Goal: Information Seeking & Learning: Learn about a topic

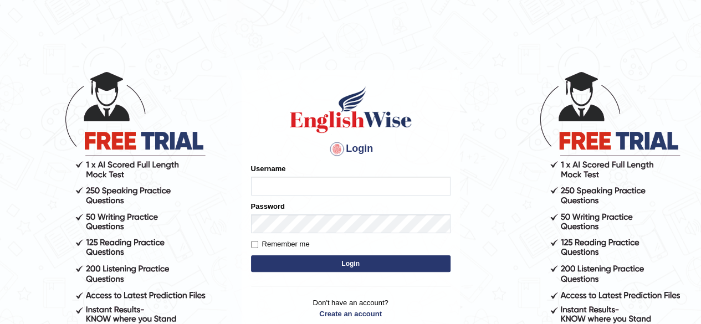
type input "shahil123"
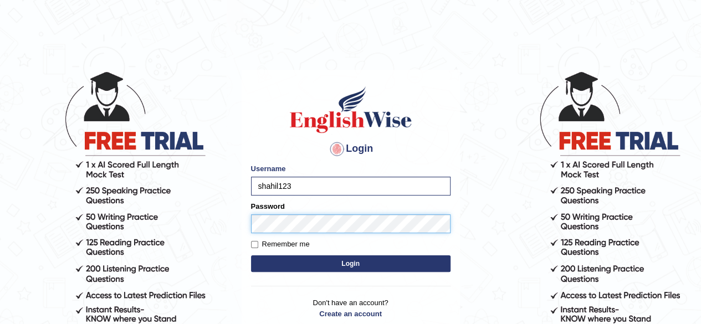
click at [251, 255] on button "Login" at bounding box center [350, 263] width 199 height 17
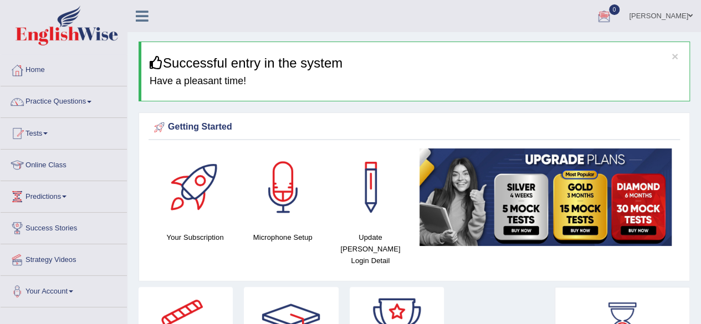
click at [612, 14] on div at bounding box center [603, 16] width 17 height 17
click at [557, 47] on strong "See All Alerts" at bounding box center [533, 46] width 49 height 9
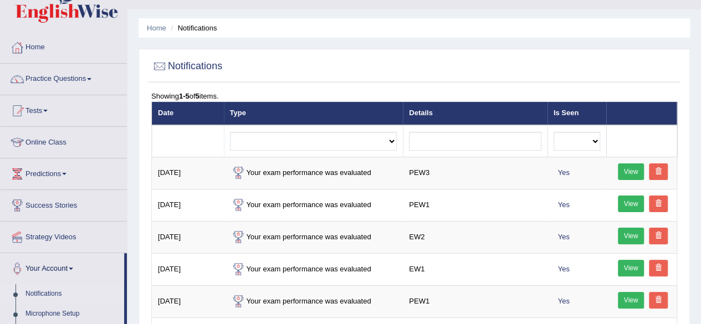
scroll to position [23, 0]
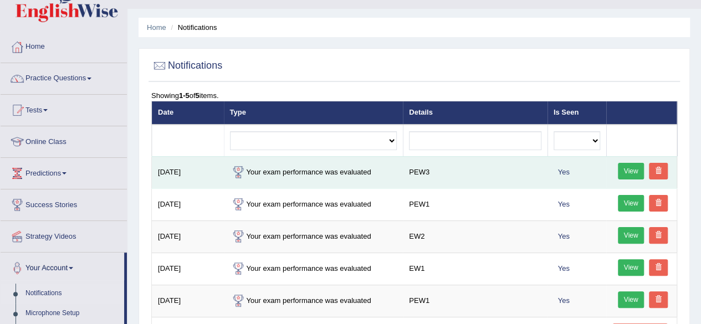
click at [627, 165] on link "View" at bounding box center [631, 171] width 27 height 17
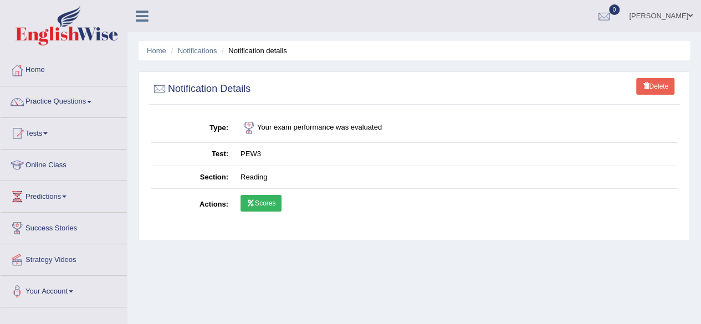
click at [263, 196] on link "Scores" at bounding box center [260, 203] width 41 height 17
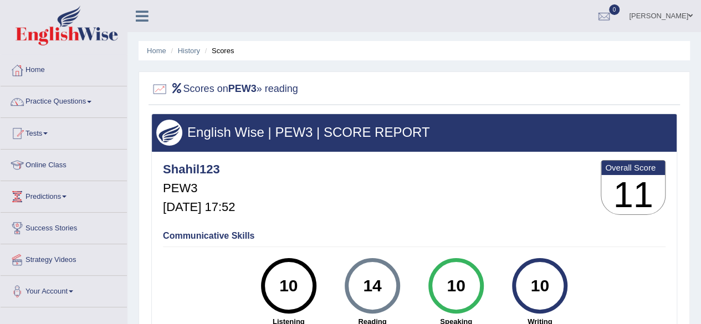
click at [538, 87] on div at bounding box center [414, 89] width 526 height 23
click at [71, 259] on link "Strategy Videos" at bounding box center [64, 258] width 126 height 28
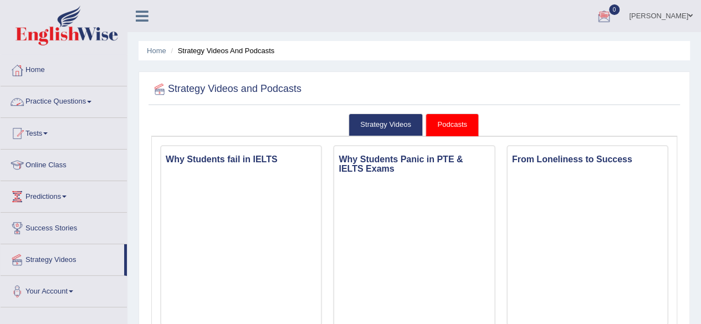
click at [91, 104] on link "Practice Questions" at bounding box center [64, 100] width 126 height 28
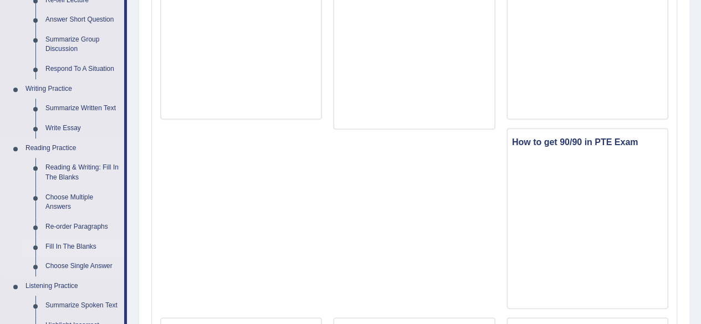
scroll to position [207, 0]
click at [86, 165] on link "Reading & Writing: Fill In The Blanks" at bounding box center [82, 171] width 84 height 29
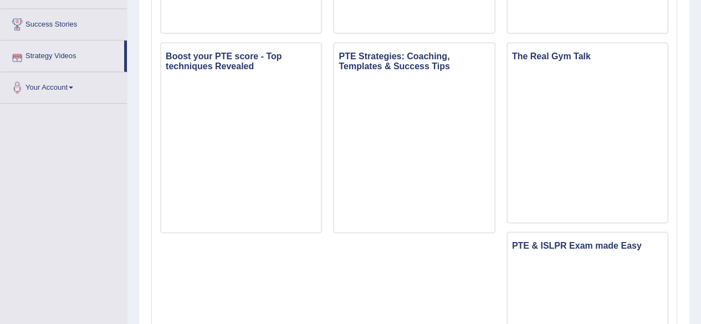
scroll to position [696, 0]
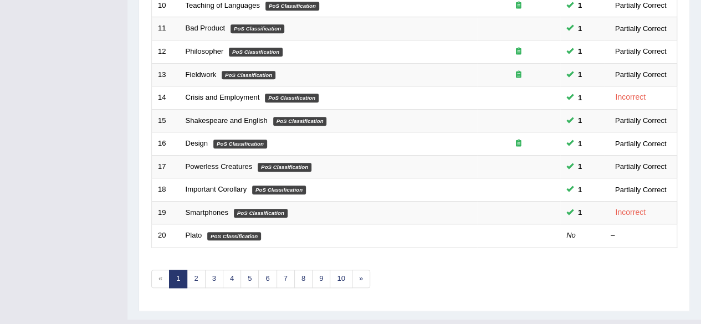
scroll to position [387, 0]
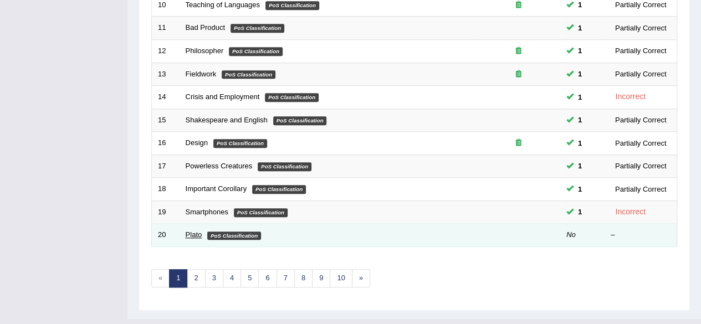
click at [194, 232] on link "Plato" at bounding box center [194, 234] width 17 height 8
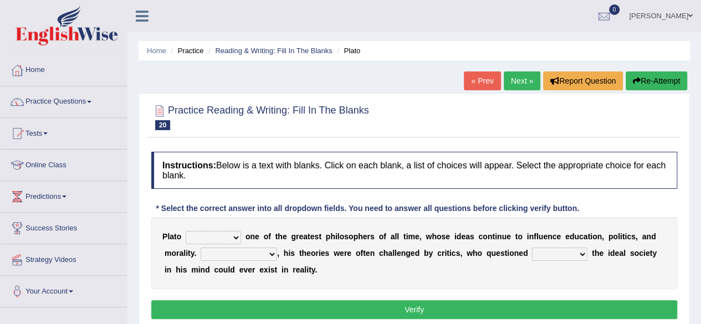
click at [231, 238] on select "keeps comes claims remains" at bounding box center [213, 237] width 55 height 13
select select "remains"
click at [186, 231] on select "keeps comes claims remains" at bounding box center [213, 237] width 55 height 13
click at [234, 233] on select "keeps comes claims remains" at bounding box center [213, 237] width 55 height 13
click at [432, 220] on div "P l a t o keeps comes claims remains o n e o f t h e g r e a t e s t p h i l o …" at bounding box center [414, 253] width 526 height 72
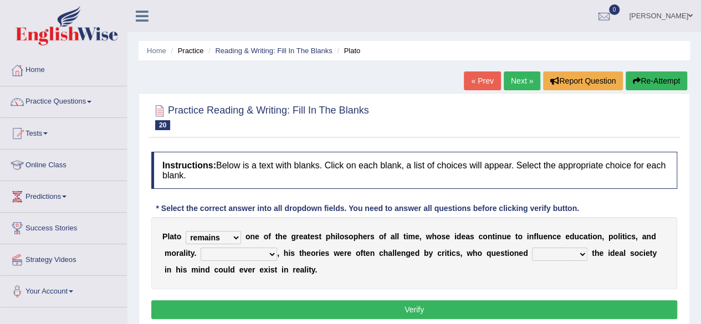
click at [254, 255] on select "Notwithstanding So However Whatever" at bounding box center [239, 254] width 76 height 13
select select "However"
click at [201, 248] on select "Notwithstanding So However Whatever" at bounding box center [239, 254] width 76 height 13
click at [556, 254] on select "which what that whether" at bounding box center [559, 254] width 55 height 13
drag, startPoint x: 556, startPoint y: 254, endPoint x: 559, endPoint y: 247, distance: 7.4
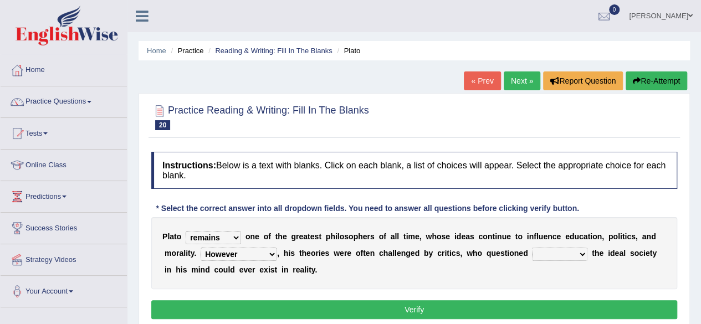
click at [559, 248] on select "which what that whether" at bounding box center [559, 254] width 55 height 13
click at [554, 254] on select "which what that whether" at bounding box center [559, 254] width 55 height 13
select select "whether"
click at [532, 248] on select "which what that whether" at bounding box center [559, 254] width 55 height 13
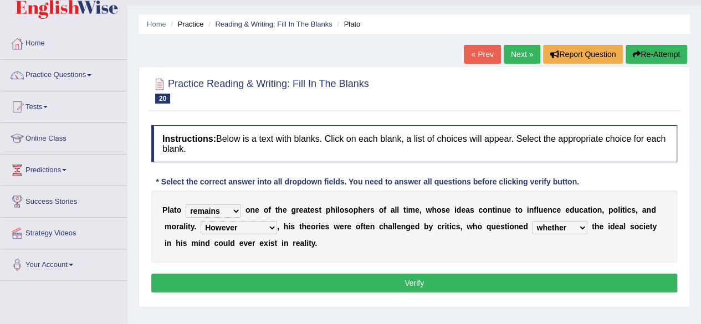
click at [456, 279] on button "Verify" at bounding box center [414, 283] width 526 height 19
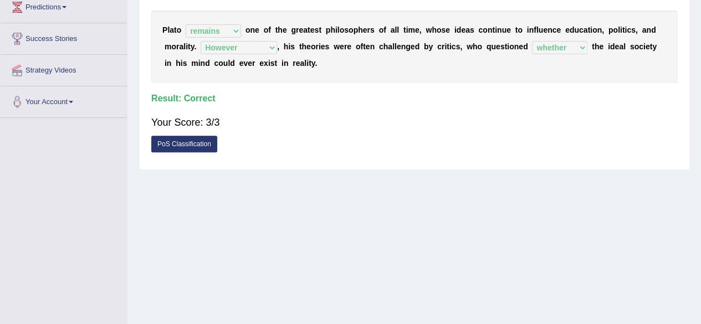
scroll to position [184, 0]
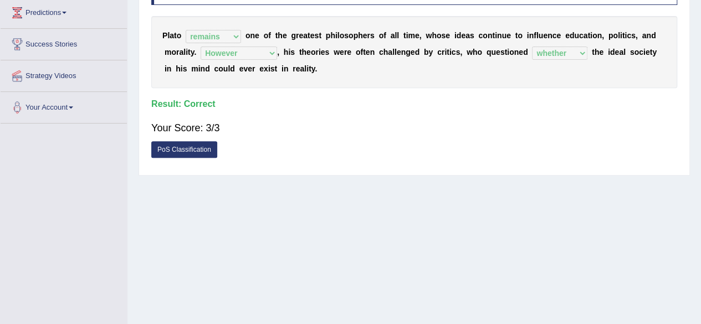
click at [199, 150] on link "PoS Classification" at bounding box center [184, 149] width 66 height 17
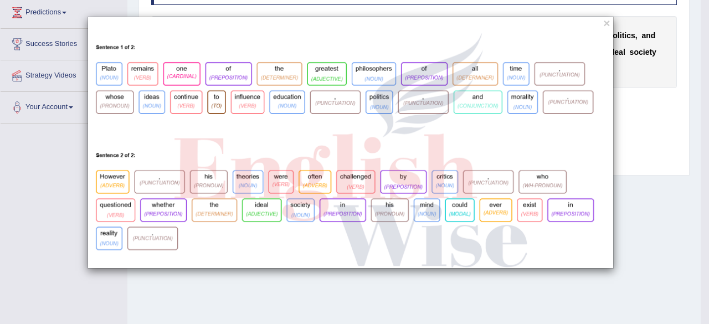
click at [552, 279] on div "×" at bounding box center [354, 162] width 709 height 324
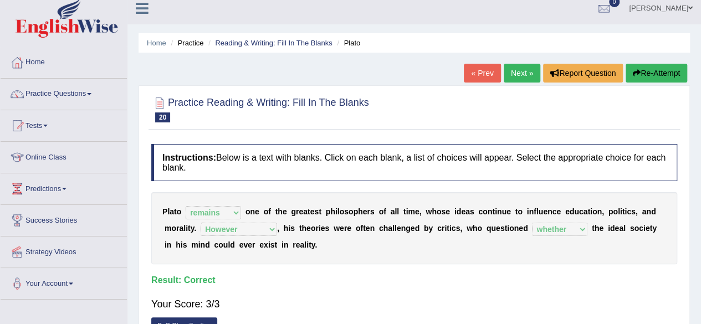
scroll to position [0, 0]
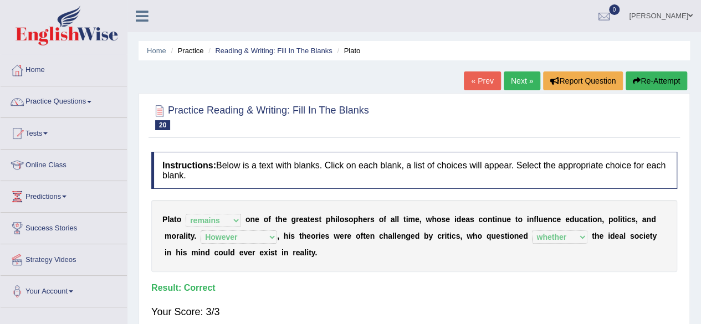
click at [512, 78] on link "Next »" at bounding box center [522, 80] width 37 height 19
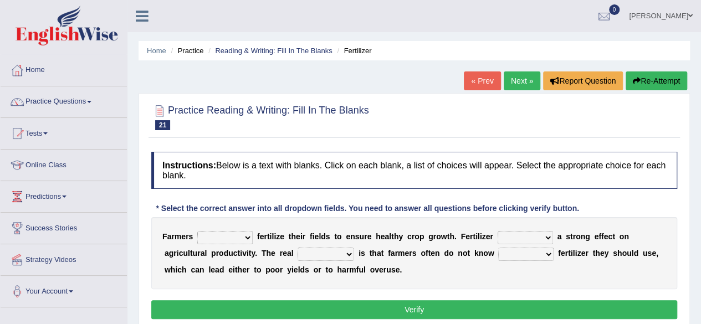
click at [243, 242] on select "must should need can" at bounding box center [224, 237] width 55 height 13
select select "can"
click at [197, 231] on select "must should need can" at bounding box center [224, 237] width 55 height 13
click at [522, 239] on select "has had have having" at bounding box center [524, 237] width 55 height 13
select select "have"
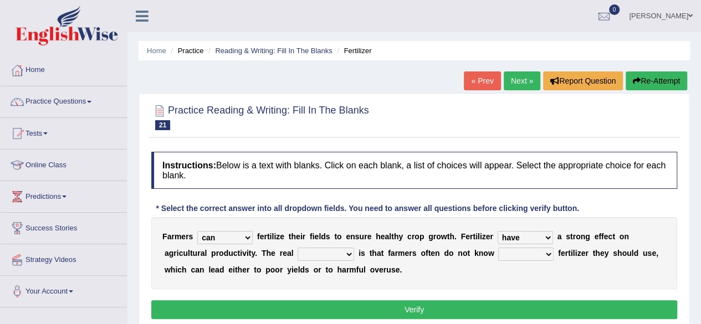
click at [497, 231] on select "has had have having" at bounding box center [524, 237] width 55 height 13
click at [326, 258] on select "problem question conclusion answer" at bounding box center [325, 254] width 57 height 13
select select "problem"
click at [297, 248] on select "problem question conclusion answer" at bounding box center [325, 254] width 57 height 13
click at [519, 255] on select "how much how many however so much" at bounding box center [525, 254] width 55 height 13
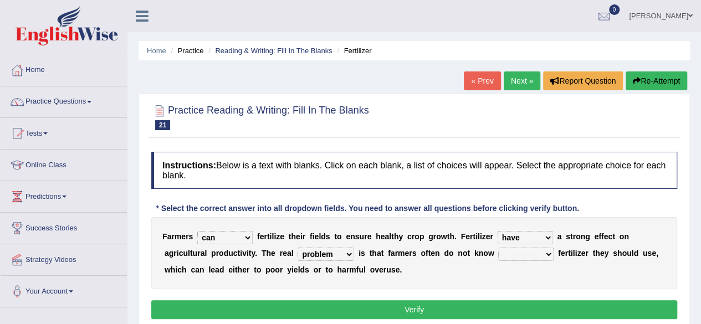
select select "how many"
click at [498, 248] on select "how much how many however so much" at bounding box center [525, 254] width 55 height 13
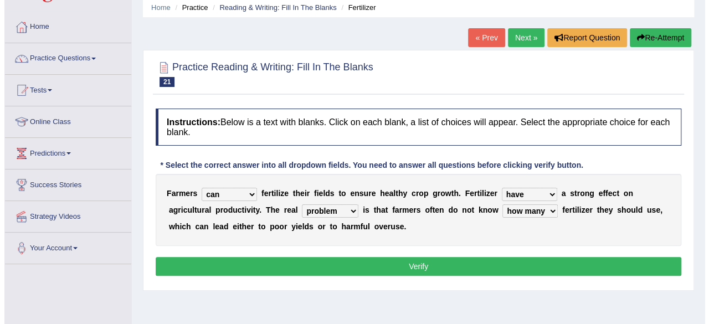
scroll to position [44, 0]
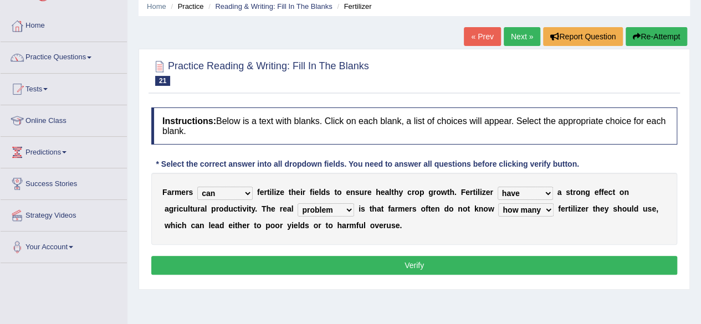
click at [408, 263] on button "Verify" at bounding box center [414, 265] width 526 height 19
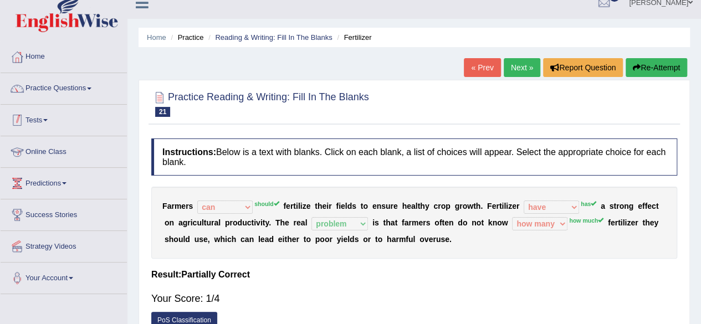
scroll to position [13, 0]
click at [515, 66] on link "Next »" at bounding box center [522, 68] width 37 height 19
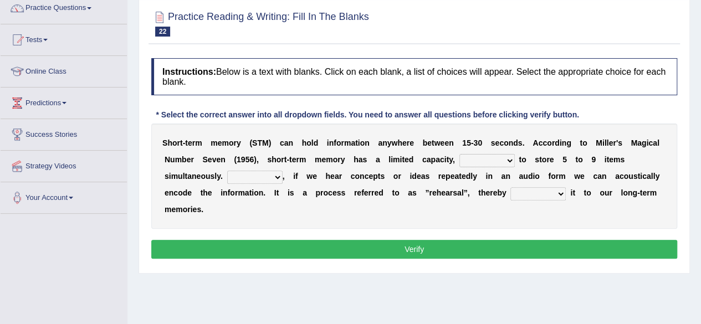
click at [485, 163] on select "being able is able be able unable" at bounding box center [486, 160] width 55 height 13
select select "being able"
click at [459, 154] on select "being able is able be able unable" at bounding box center [486, 160] width 55 height 13
click at [246, 178] on select "However So Moreover Therefore" at bounding box center [254, 177] width 55 height 13
select select "However"
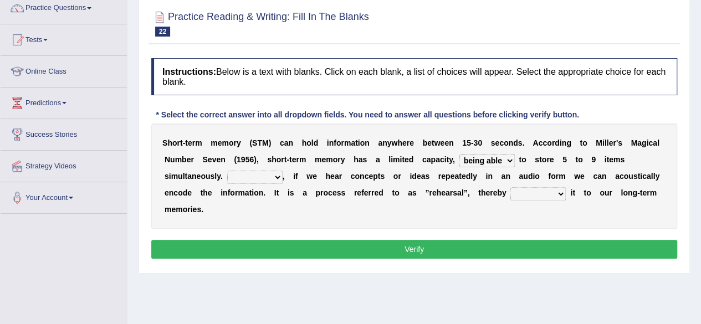
click at [227, 171] on select "However So Moreover Therefore" at bounding box center [254, 177] width 55 height 13
click at [530, 196] on select "commit commits commiting commited" at bounding box center [537, 193] width 55 height 13
select select "commits"
click at [510, 187] on select "commit commits commiting commited" at bounding box center [537, 193] width 55 height 13
click at [471, 244] on button "Verify" at bounding box center [414, 249] width 526 height 19
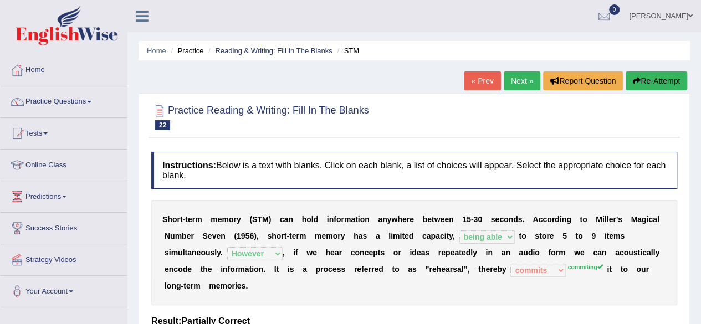
click at [517, 86] on link "Next »" at bounding box center [522, 80] width 37 height 19
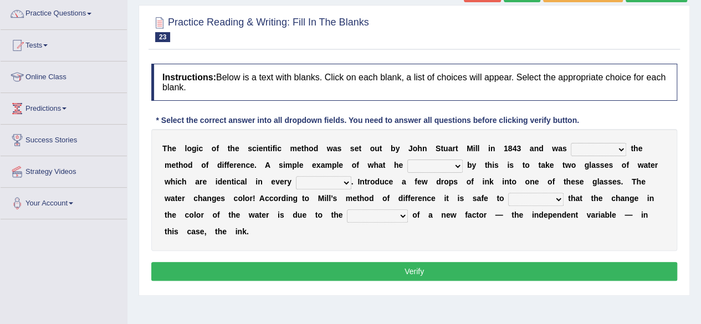
scroll to position [96, 0]
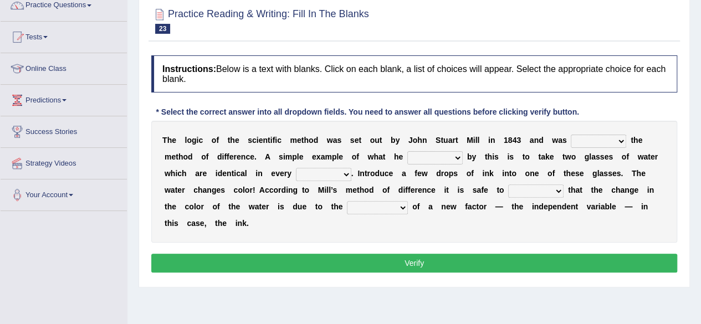
click at [600, 136] on select "pointed claimed demanded named" at bounding box center [598, 141] width 55 height 13
select select "pointed"
click at [571, 135] on select "pointed claimed demanded named" at bounding box center [598, 141] width 55 height 13
click at [423, 160] on select "capped charged found meant" at bounding box center [434, 157] width 55 height 13
select select "found"
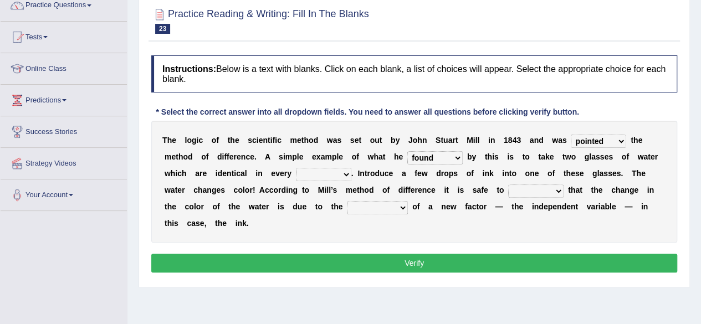
click at [407, 151] on select "capped charged found meant" at bounding box center [434, 157] width 55 height 13
click at [305, 176] on select "thought identity measure respect" at bounding box center [323, 174] width 55 height 13
select select "thought"
click at [296, 168] on select "thought identity measure respect" at bounding box center [323, 174] width 55 height 13
click at [531, 189] on select "assume discuss prefer acclaim" at bounding box center [535, 190] width 55 height 13
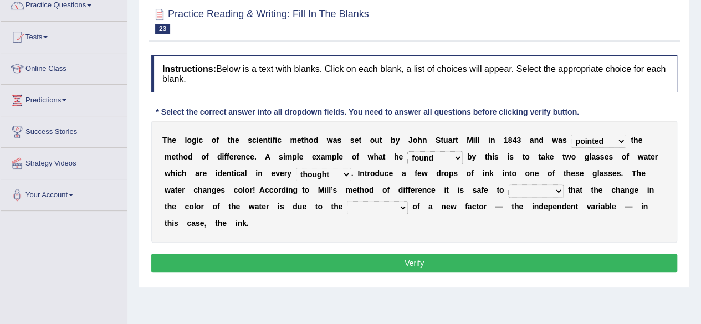
select select "assume"
click at [508, 184] on select "assume discuss prefer acclaim" at bounding box center [535, 190] width 55 height 13
click at [358, 206] on select "introduction magnitude preparation purification" at bounding box center [377, 207] width 61 height 13
select select "purification"
click at [347, 201] on select "introduction magnitude preparation purification" at bounding box center [377, 207] width 61 height 13
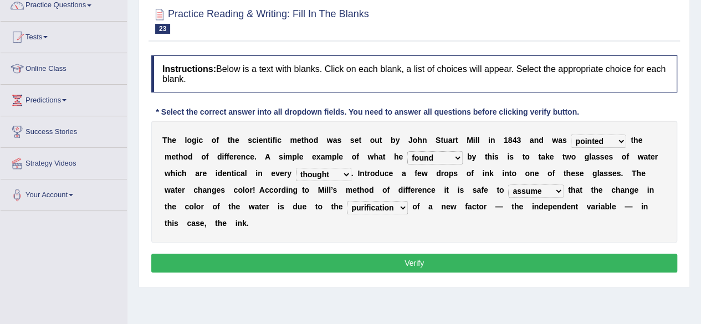
click at [399, 209] on select "introduction magnitude preparation purification" at bounding box center [377, 207] width 61 height 13
click at [434, 286] on div "Home Practice Reading & Writing: Fill In The Blanks Scientific Method « Prev Ne…" at bounding box center [413, 181] width 573 height 554
click at [422, 262] on button "Verify" at bounding box center [414, 263] width 526 height 19
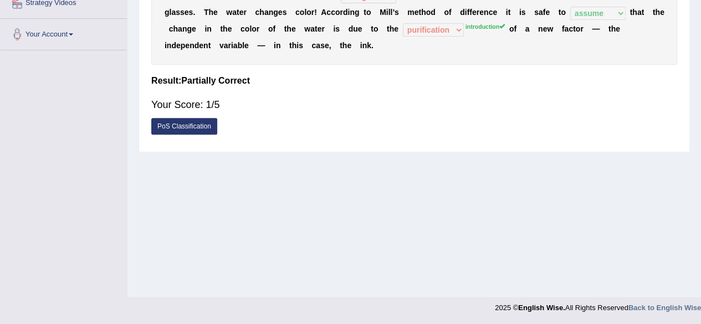
scroll to position [0, 0]
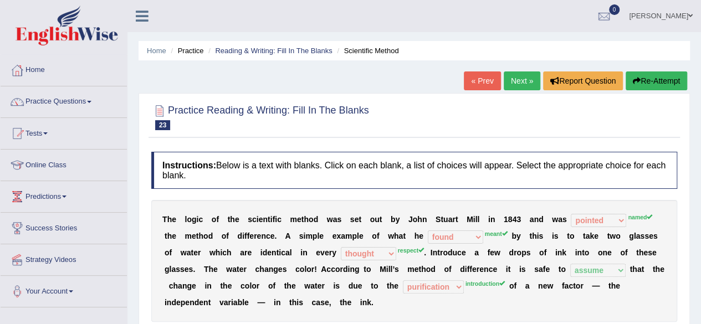
click at [507, 71] on link "Next »" at bounding box center [522, 80] width 37 height 19
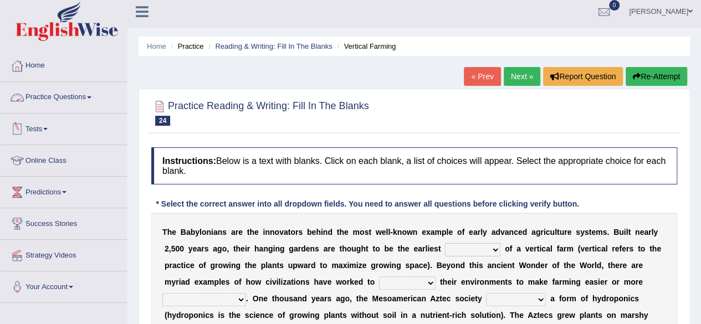
click at [86, 99] on link "Practice Questions" at bounding box center [64, 96] width 126 height 28
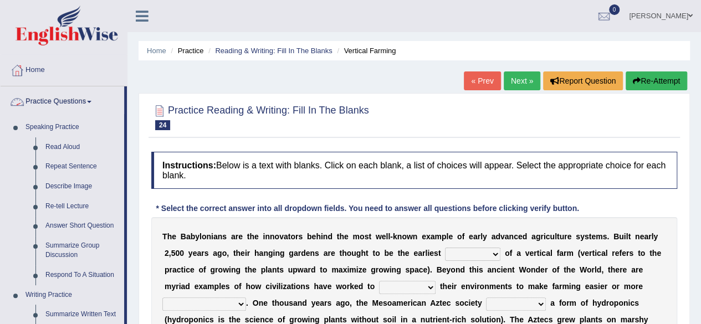
click at [91, 102] on link "Practice Questions" at bounding box center [63, 100] width 124 height 28
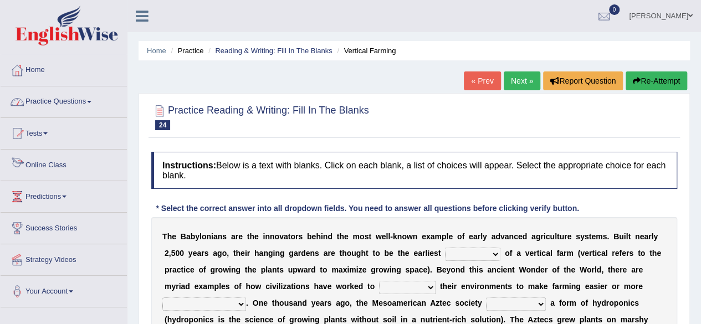
click at [95, 100] on link "Practice Questions" at bounding box center [64, 100] width 126 height 28
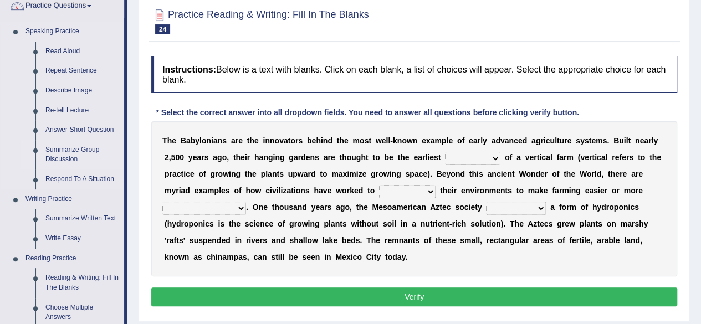
scroll to position [132, 0]
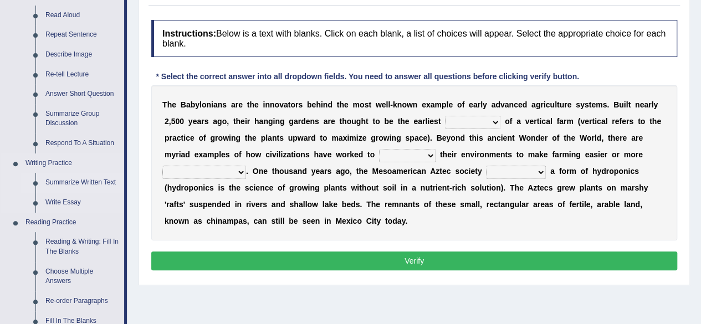
click at [81, 180] on link "Summarize Written Text" at bounding box center [82, 183] width 84 height 20
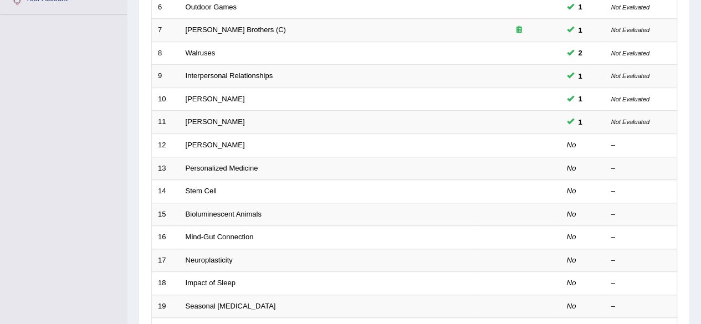
scroll to position [294, 0]
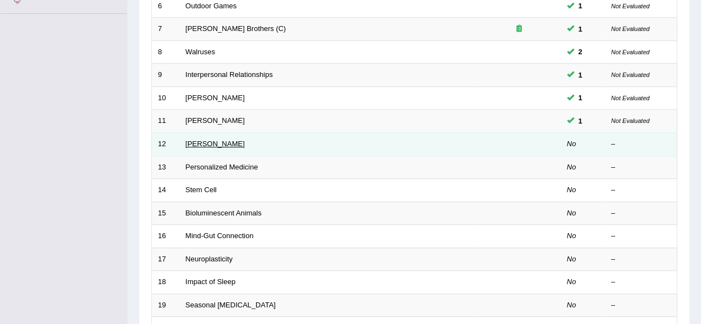
click at [200, 140] on link "[PERSON_NAME]" at bounding box center [215, 144] width 59 height 8
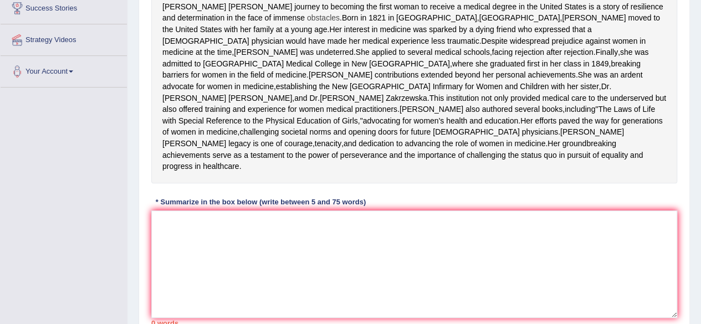
scroll to position [220, 0]
click at [226, 289] on textarea at bounding box center [414, 263] width 526 height 107
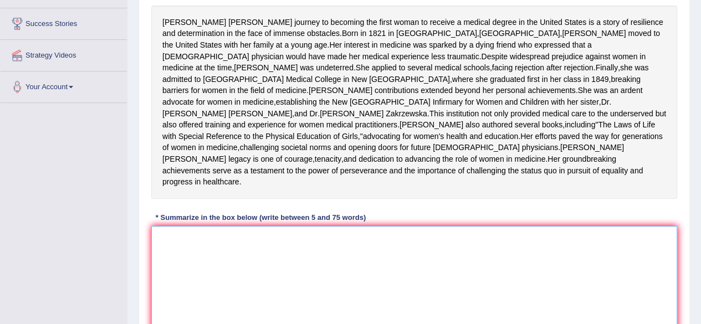
scroll to position [204, 0]
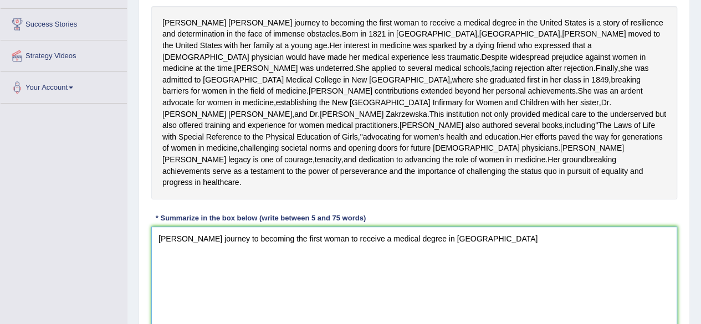
click at [480, 293] on textarea "[PERSON_NAME] journey to becoming the first woman to receive a medical degree i…" at bounding box center [414, 280] width 526 height 107
click at [546, 290] on textarea "[PERSON_NAME] journey to becoming the first woman to receive a medical degree i…" at bounding box center [414, 280] width 526 height 107
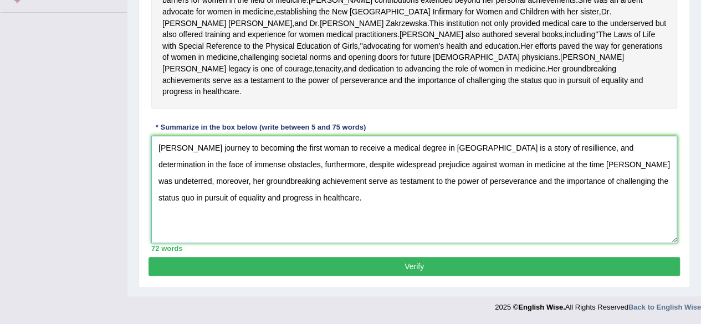
scroll to position [349, 0]
type textarea "[PERSON_NAME] journey to becoming the first woman to receive a medical degree i…"
click at [335, 263] on button "Verify" at bounding box center [413, 266] width 531 height 19
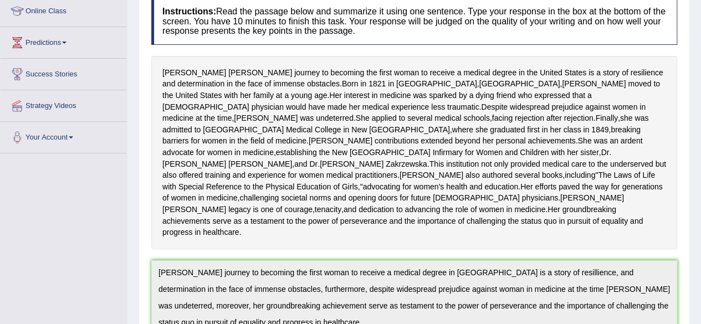
scroll to position [0, 0]
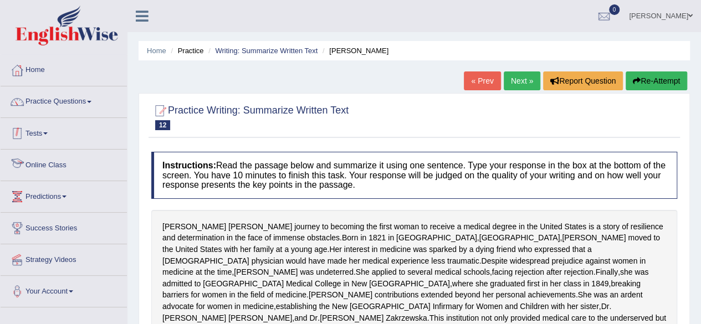
click at [44, 135] on link "Tests" at bounding box center [64, 132] width 126 height 28
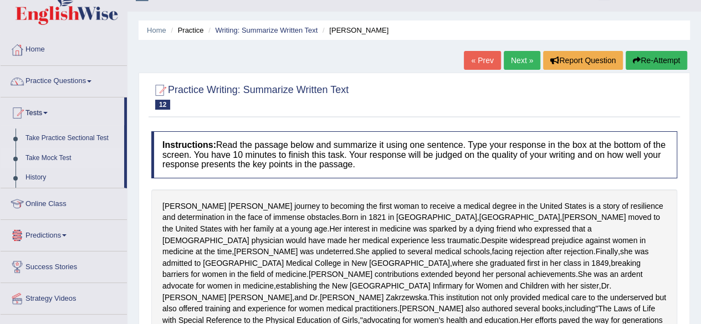
scroll to position [21, 0]
click at [53, 114] on link "Tests" at bounding box center [63, 111] width 124 height 28
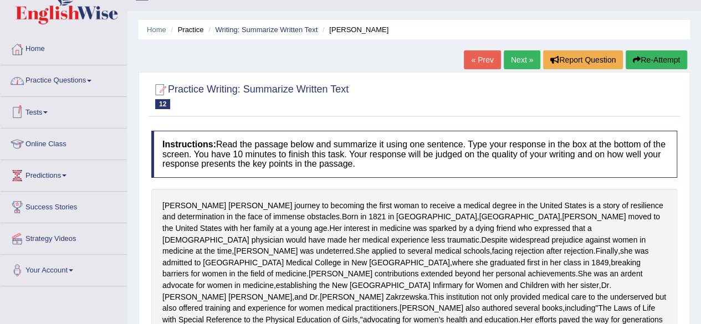
click at [89, 85] on link "Practice Questions" at bounding box center [64, 79] width 126 height 28
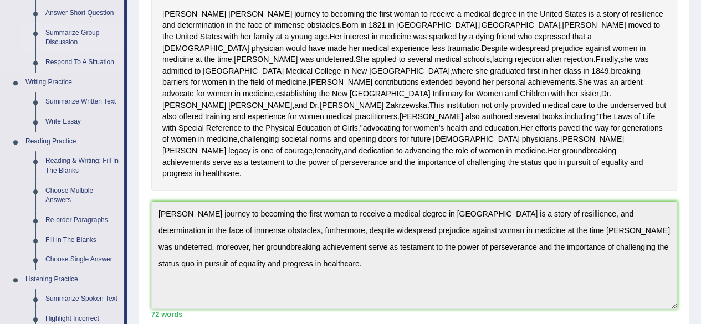
scroll to position [213, 0]
click at [70, 115] on link "Write Essay" at bounding box center [82, 121] width 84 height 20
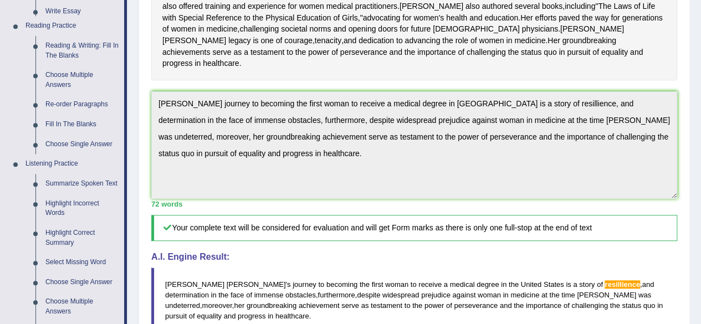
scroll to position [595, 0]
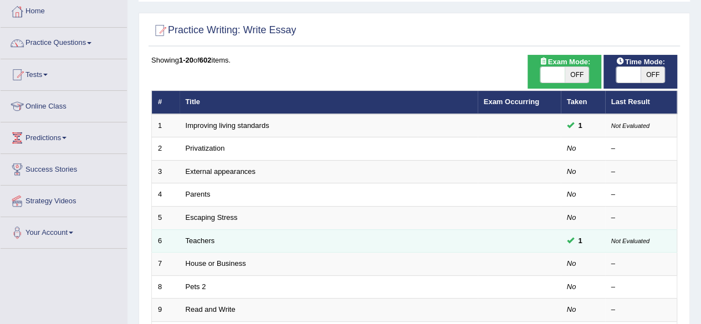
scroll to position [111, 0]
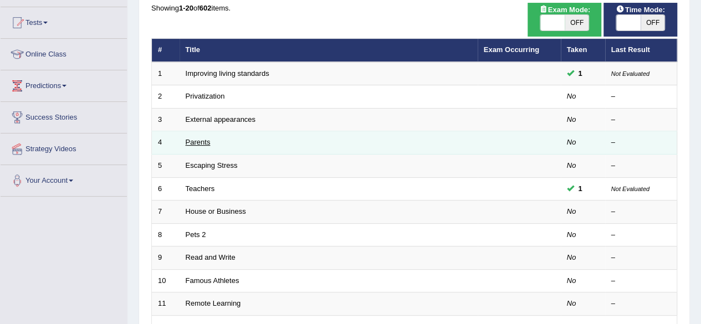
click at [199, 143] on link "Parents" at bounding box center [198, 142] width 25 height 8
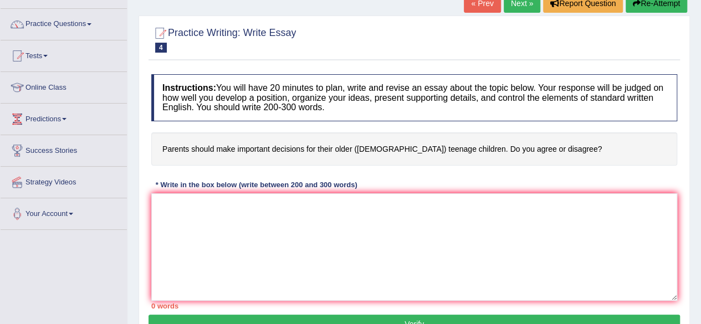
scroll to position [78, 0]
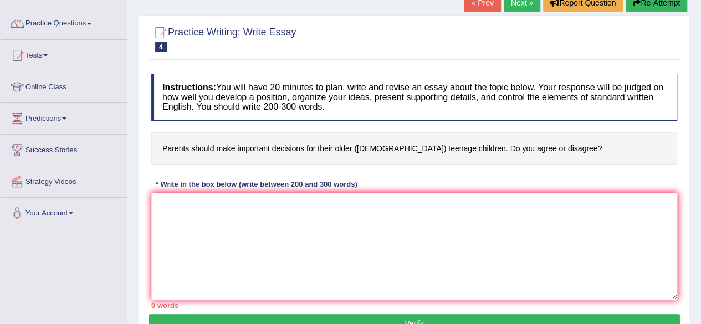
drag, startPoint x: 165, startPoint y: 144, endPoint x: 182, endPoint y: 148, distance: 17.6
click at [182, 148] on h4 "Parents should make important decisions for their older ([DEMOGRAPHIC_DATA]) te…" at bounding box center [414, 149] width 526 height 34
click at [176, 146] on h4 "Parents should make important decisions for their older ([DEMOGRAPHIC_DATA]) te…" at bounding box center [414, 149] width 526 height 34
drag, startPoint x: 162, startPoint y: 145, endPoint x: 259, endPoint y: 183, distance: 104.2
click at [259, 183] on div "Instructions: You will have 20 minutes to plan, write and revise an essay about…" at bounding box center [413, 191] width 531 height 246
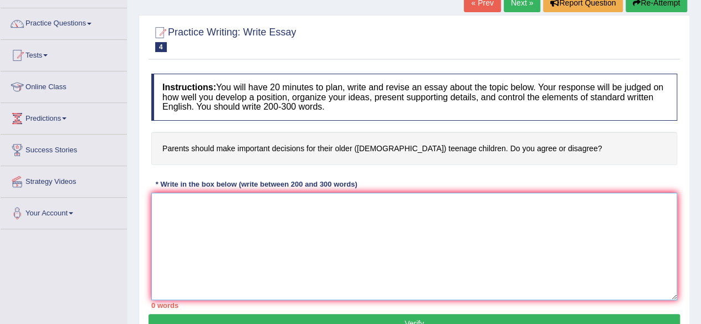
click at [202, 215] on textarea at bounding box center [414, 246] width 526 height 107
paste textarea "Ensuring all injector electrical connectors were properly seated and secured du…"
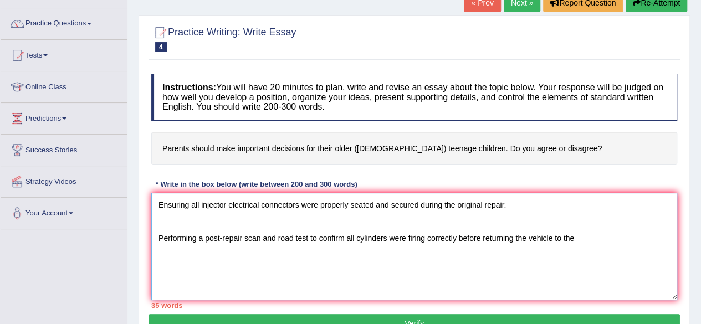
type textarea "Ensuring all injector electrical connectors were properly seated and secured du…"
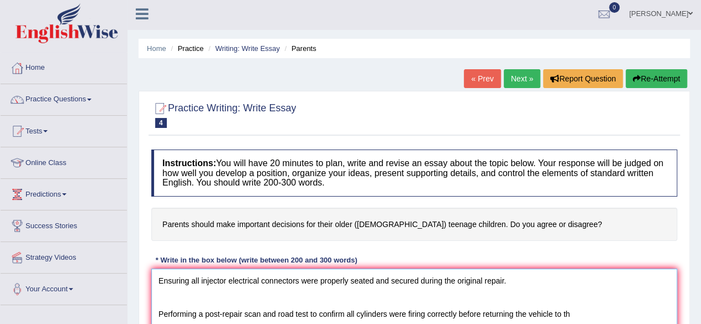
scroll to position [0, 0]
